Goal: Navigation & Orientation: Understand site structure

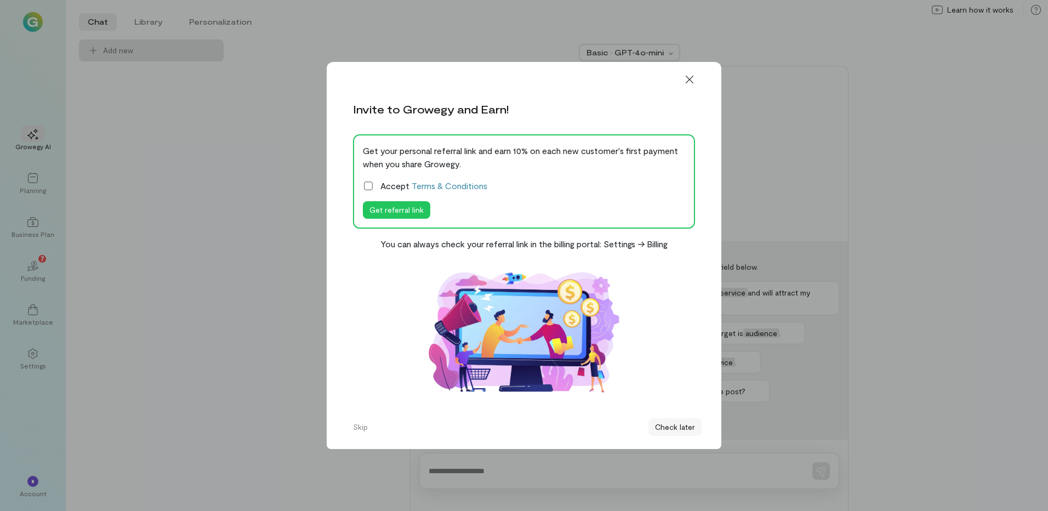
click at [665, 425] on button "Check later" at bounding box center [674, 427] width 53 height 18
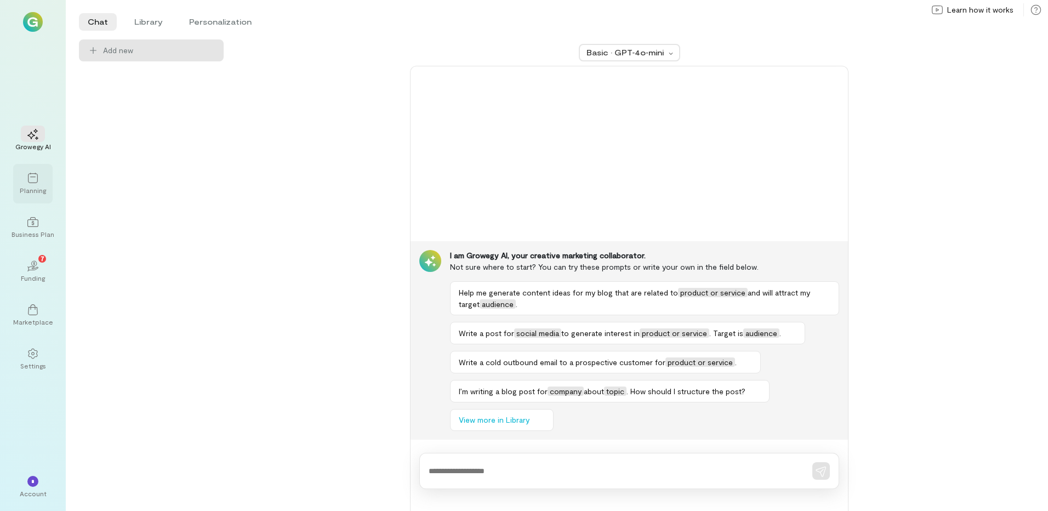
drag, startPoint x: 29, startPoint y: 179, endPoint x: 27, endPoint y: 199, distance: 20.9
click at [29, 179] on icon at bounding box center [32, 178] width 11 height 11
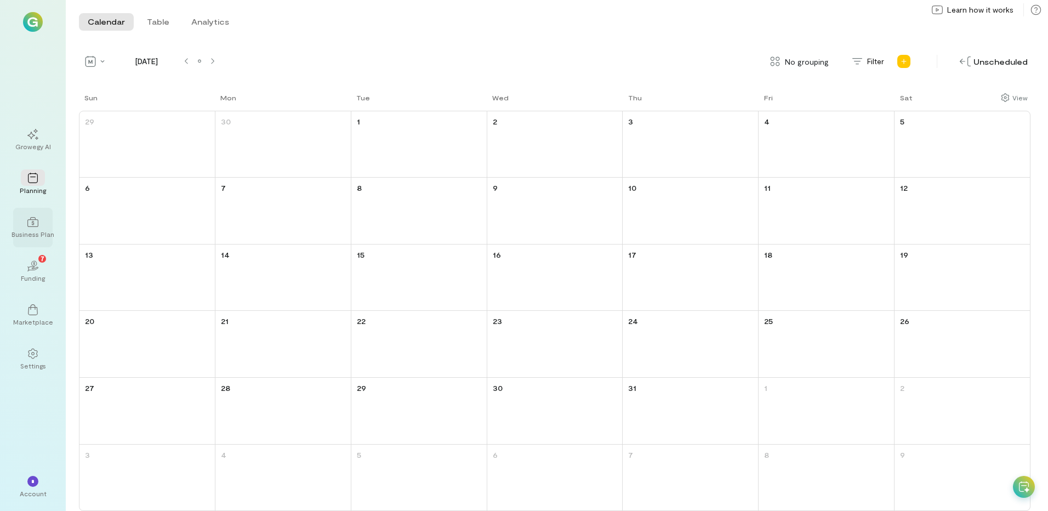
click at [33, 228] on div at bounding box center [33, 221] width 24 height 16
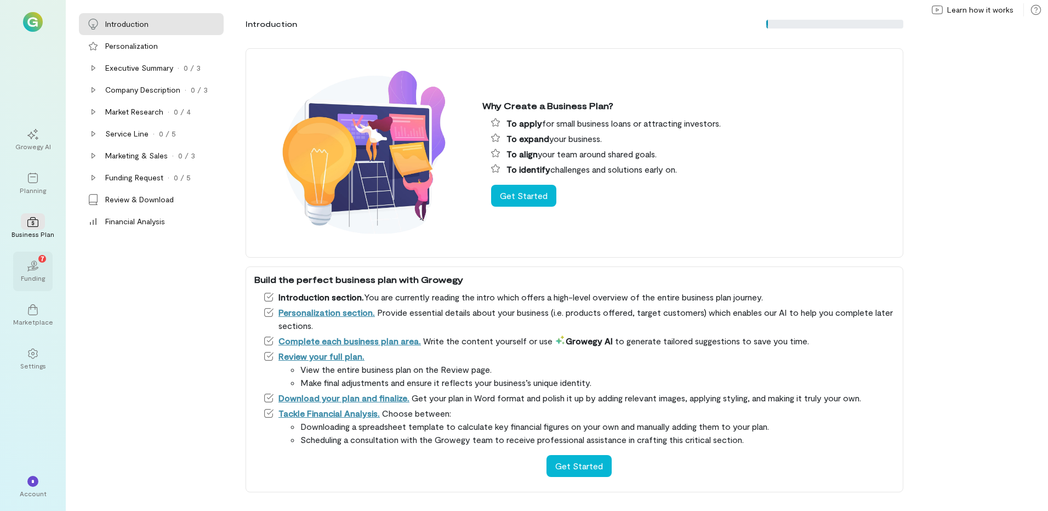
click at [27, 268] on div "02 7" at bounding box center [33, 265] width 24 height 16
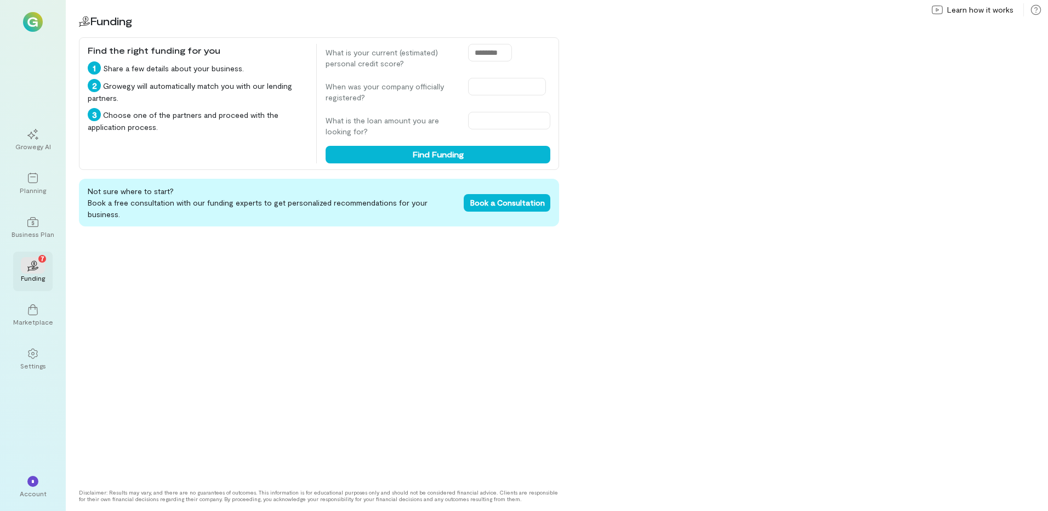
click at [27, 268] on div "02 7" at bounding box center [33, 265] width 24 height 16
click at [26, 319] on div "Marketplace" at bounding box center [33, 321] width 40 height 9
